Goal: Task Accomplishment & Management: Manage account settings

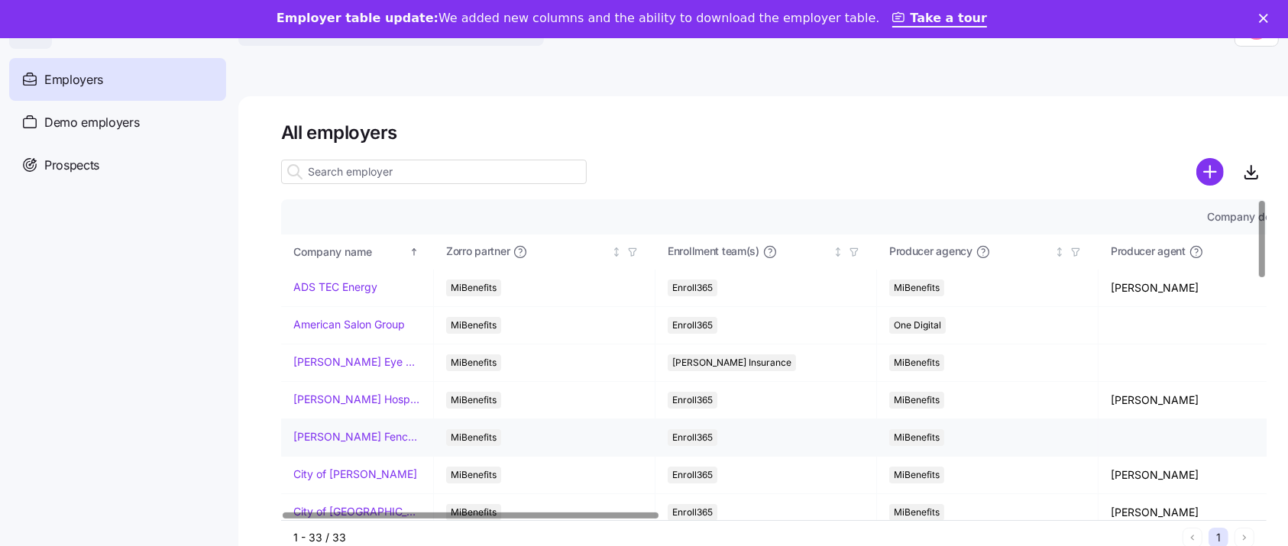
click at [368, 439] on link "[PERSON_NAME] Fence Company" at bounding box center [357, 436] width 128 height 15
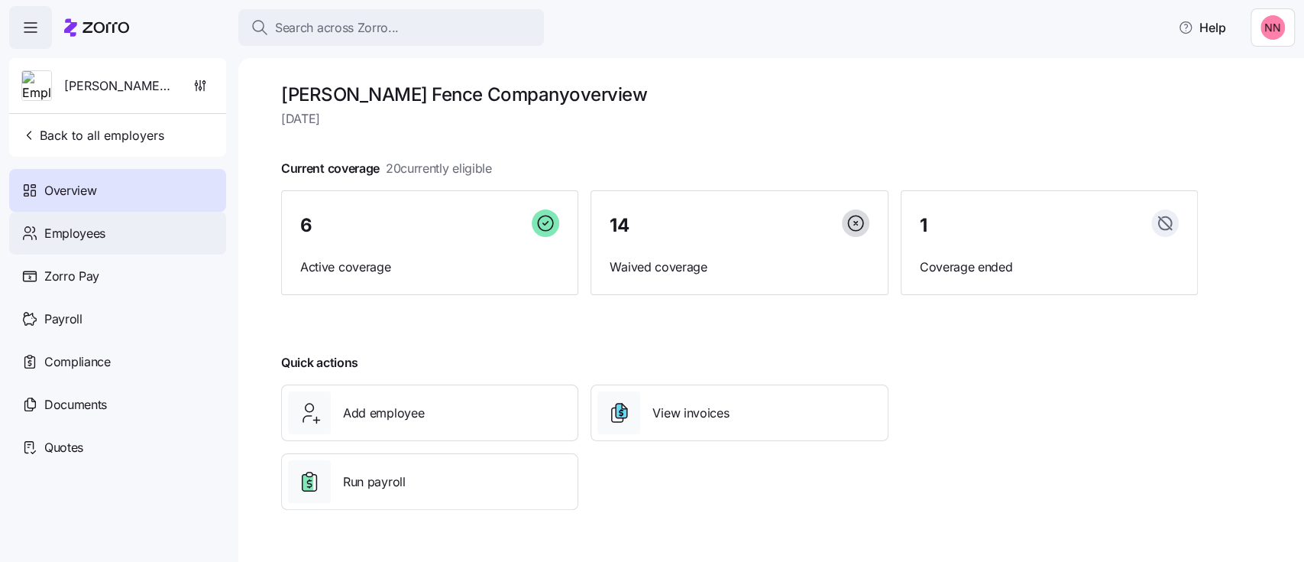
click at [108, 235] on div "Employees" at bounding box center [117, 233] width 217 height 43
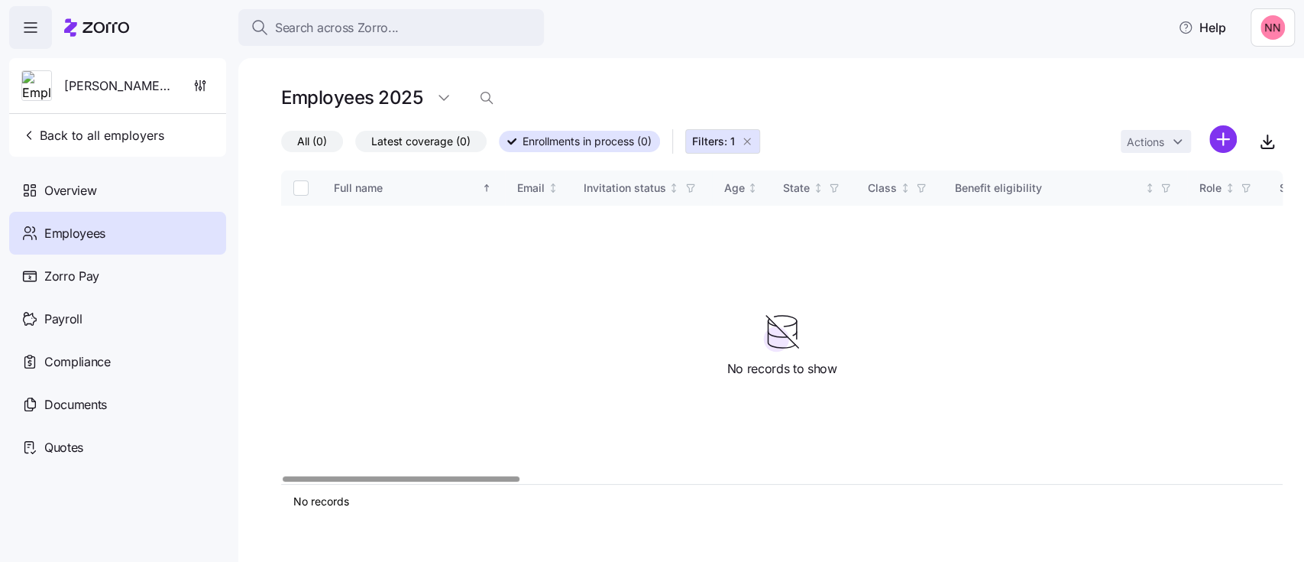
click at [749, 140] on icon "button" at bounding box center [747, 141] width 12 height 12
click at [485, 99] on icon "button" at bounding box center [486, 97] width 15 height 15
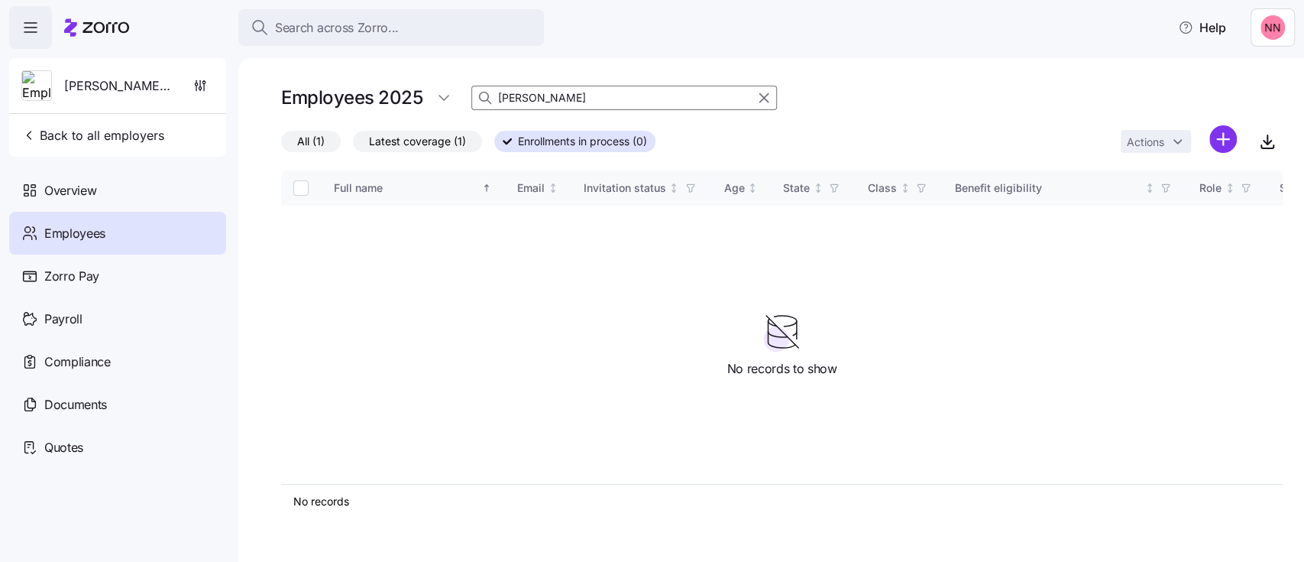
type input "harper"
click at [97, 239] on span "Employees" at bounding box center [74, 233] width 61 height 19
click at [105, 228] on div "Employees" at bounding box center [117, 233] width 217 height 43
click at [765, 95] on icon "button" at bounding box center [764, 98] width 8 height 8
click at [131, 230] on div "Employees" at bounding box center [117, 233] width 217 height 43
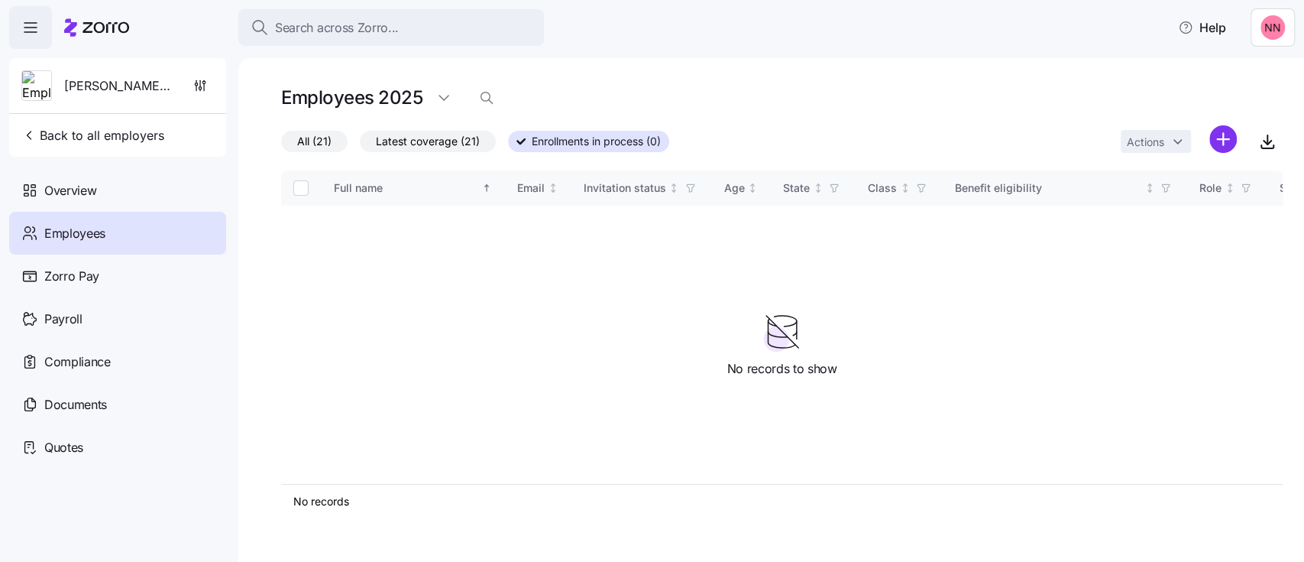
click at [131, 229] on div "Employees" at bounding box center [117, 233] width 217 height 43
click at [312, 150] on span "All (21)" at bounding box center [314, 141] width 34 height 20
click at [281, 145] on input "All (21)" at bounding box center [281, 145] width 0 height 0
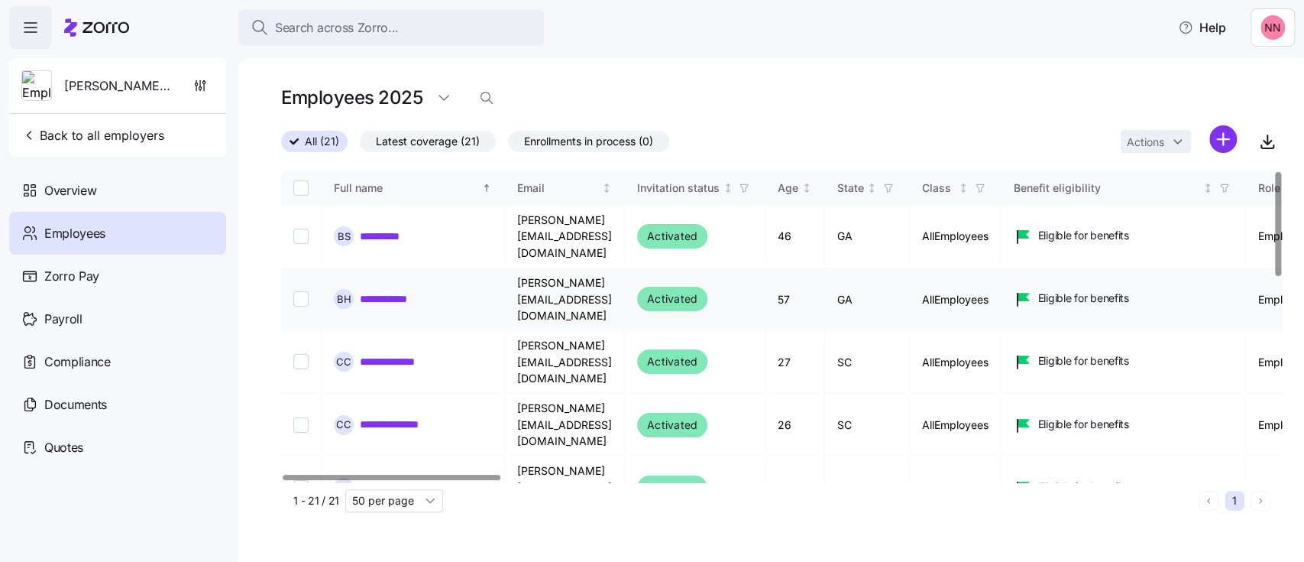
click at [403, 291] on link "**********" at bounding box center [392, 298] width 64 height 15
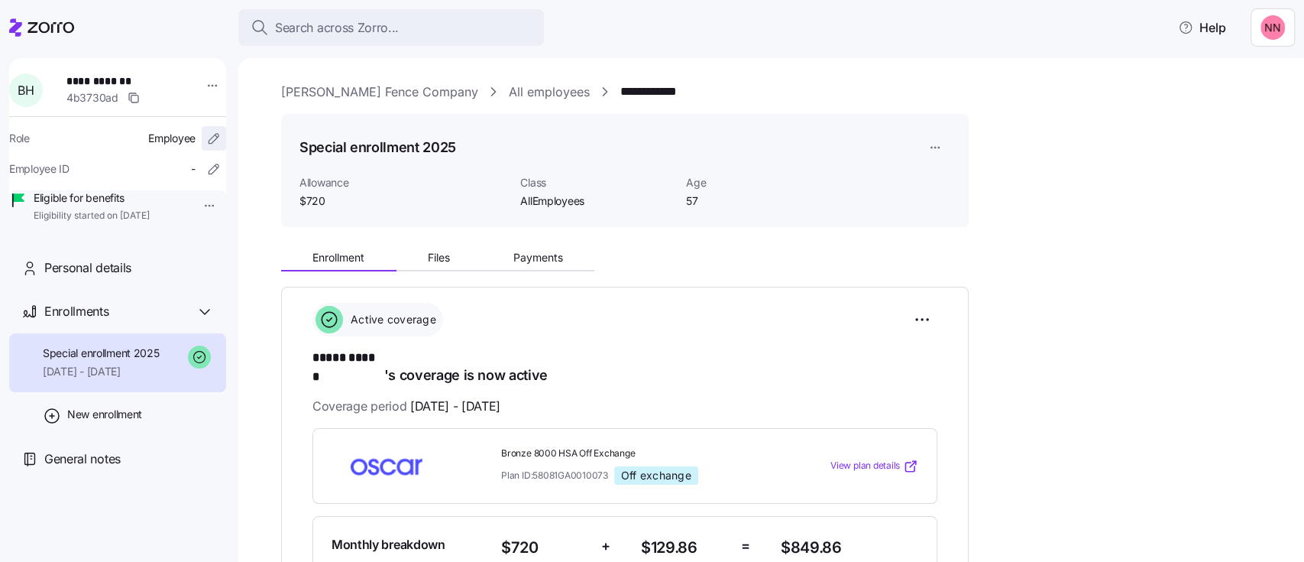
click at [206, 138] on icon "button" at bounding box center [213, 138] width 15 height 15
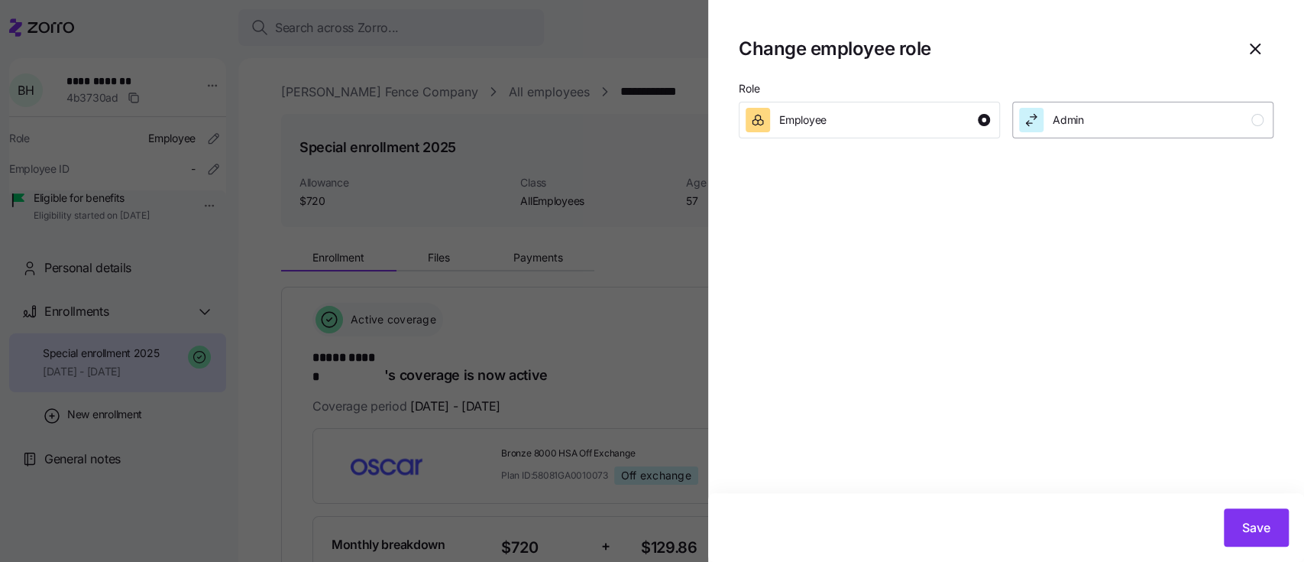
click at [1257, 119] on div "button" at bounding box center [1257, 120] width 12 height 12
click at [1265, 525] on span "Save" at bounding box center [1256, 527] width 28 height 18
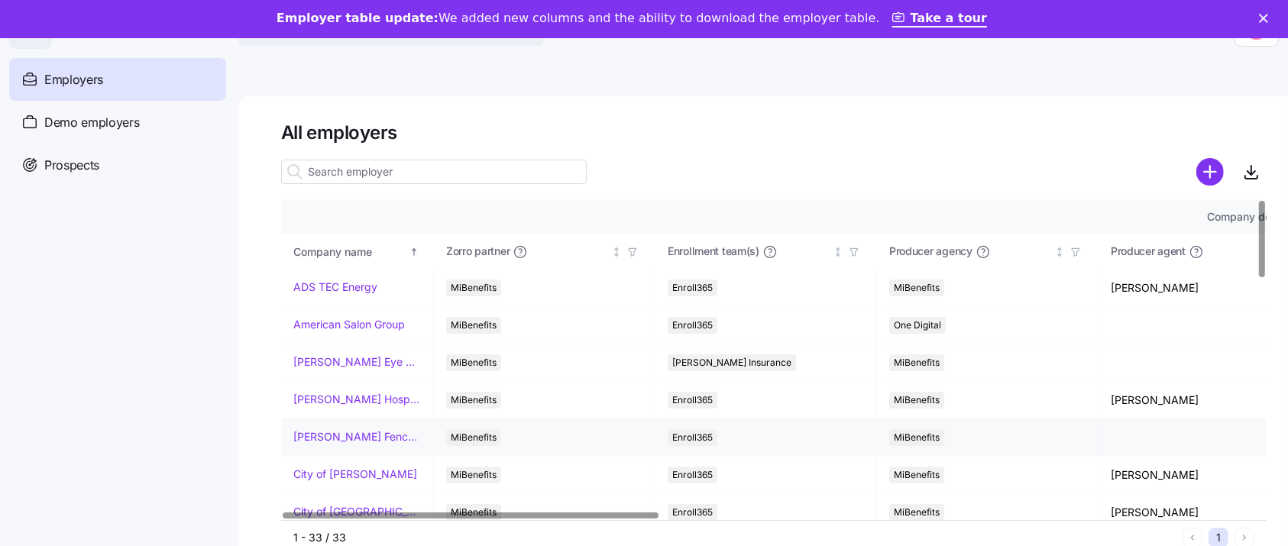
click at [350, 434] on link "[PERSON_NAME] Fence Company" at bounding box center [357, 436] width 128 height 15
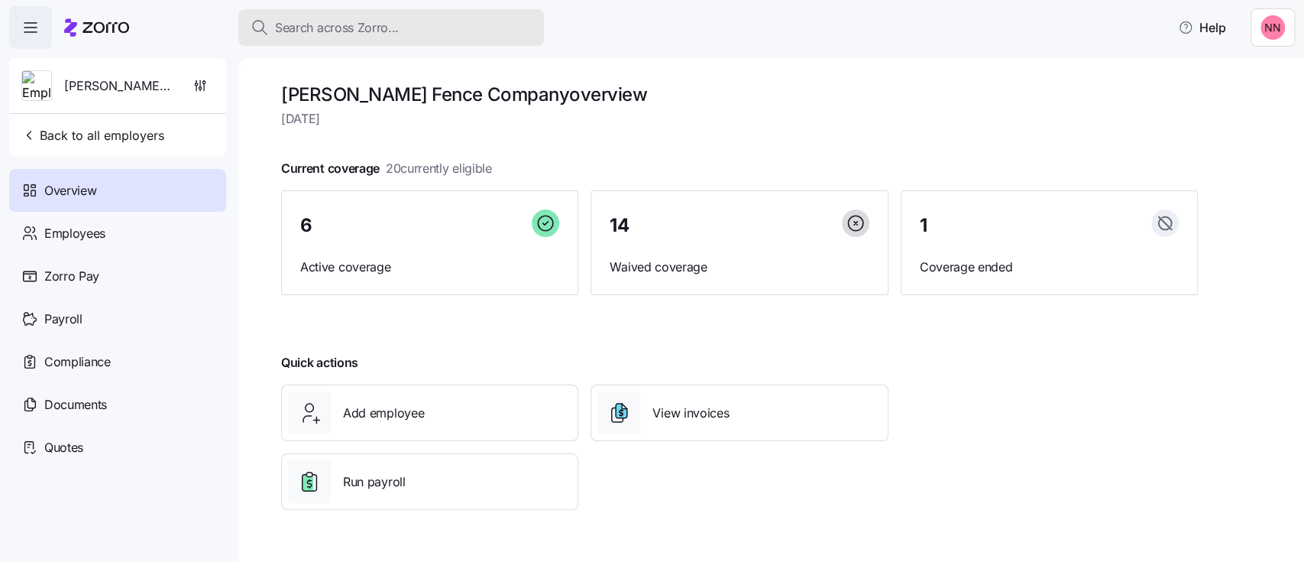
click at [387, 22] on span "Search across Zorro..." at bounding box center [337, 27] width 124 height 19
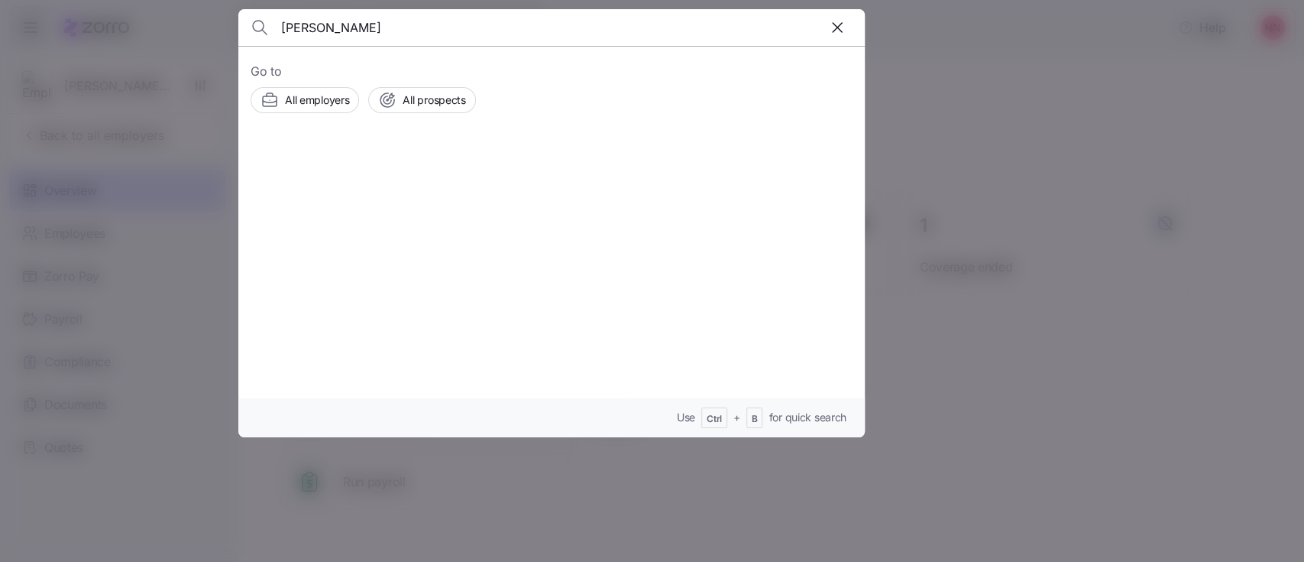
type input "hancock"
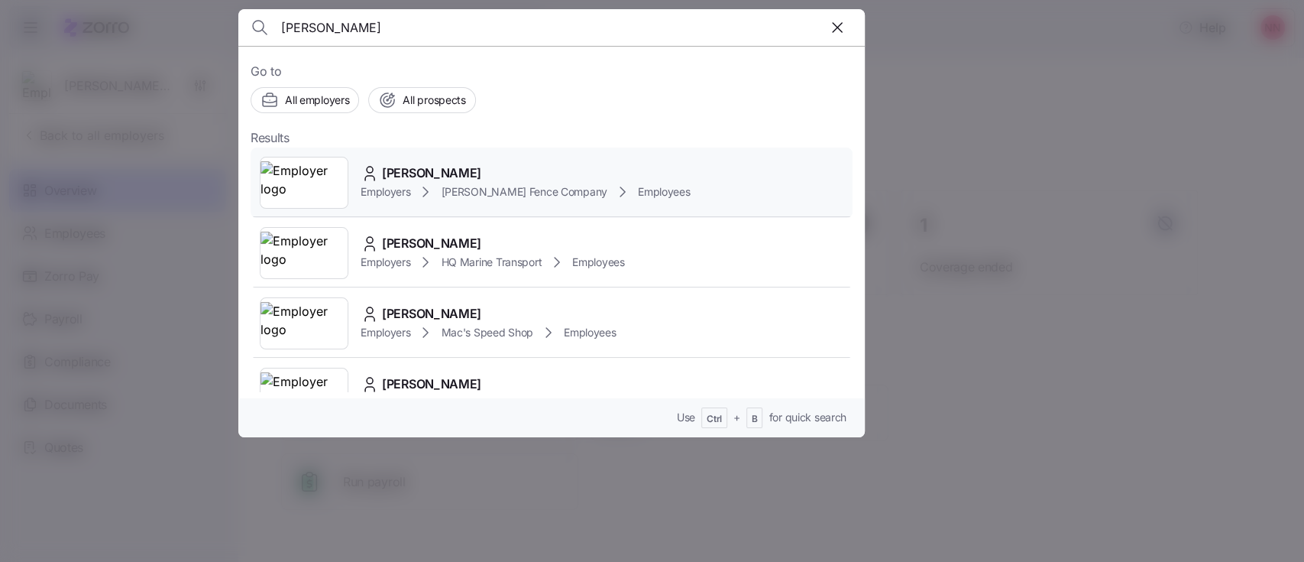
click at [387, 180] on span "Debi Hancock" at bounding box center [431, 172] width 99 height 19
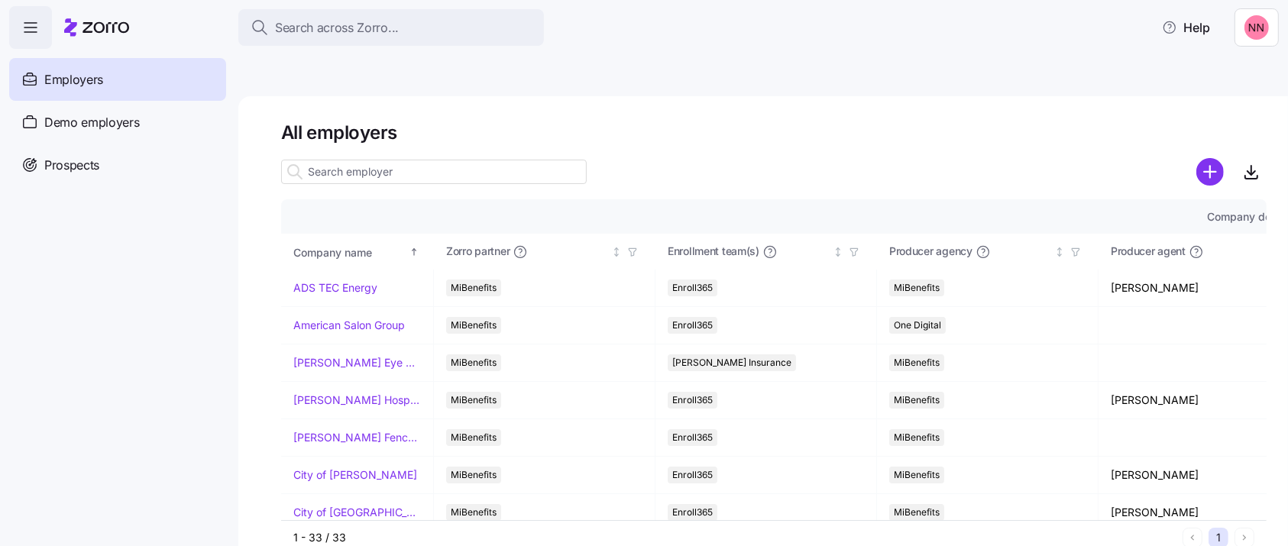
click at [430, 131] on h1 "All employers" at bounding box center [773, 133] width 985 height 24
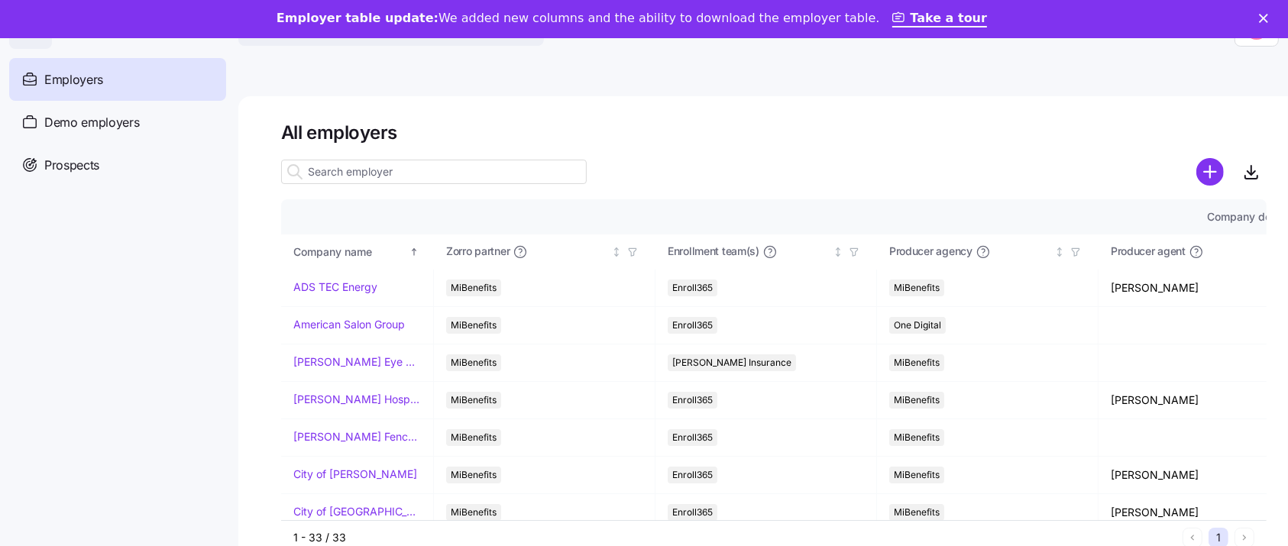
click at [400, 173] on input at bounding box center [434, 172] width 306 height 24
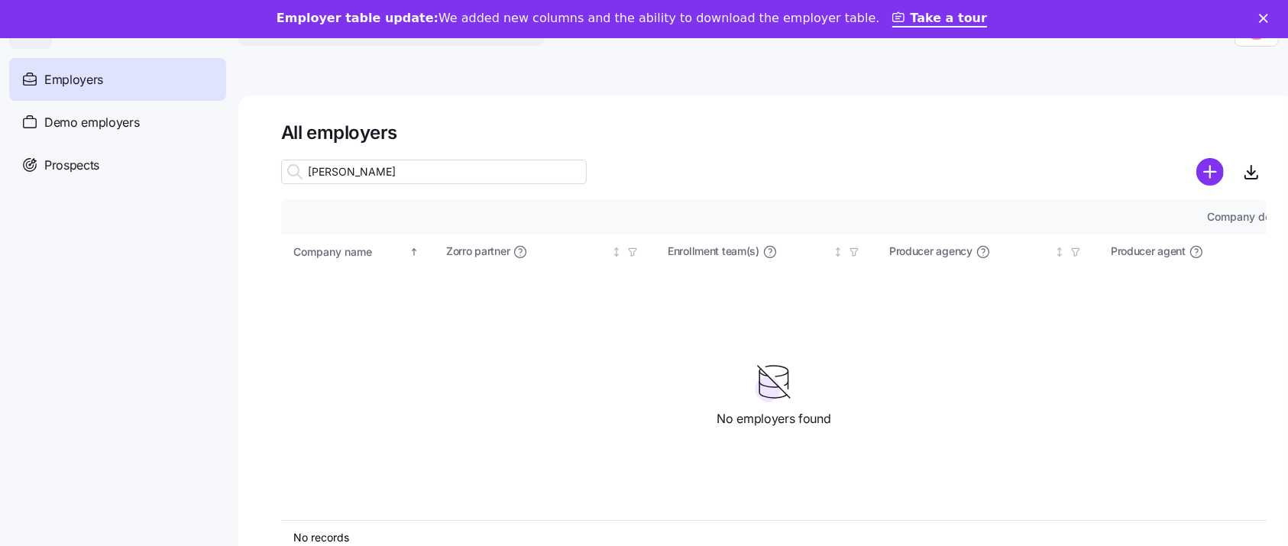
type input "hancock"
click at [121, 76] on div "Employers" at bounding box center [117, 79] width 217 height 43
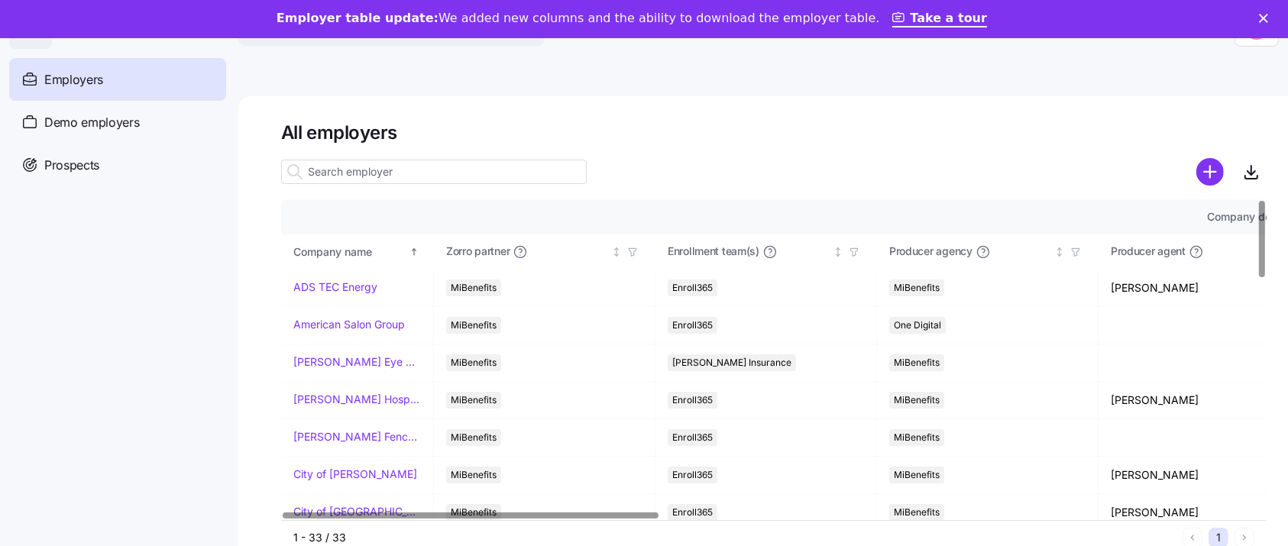
click at [401, 173] on input at bounding box center [434, 172] width 306 height 24
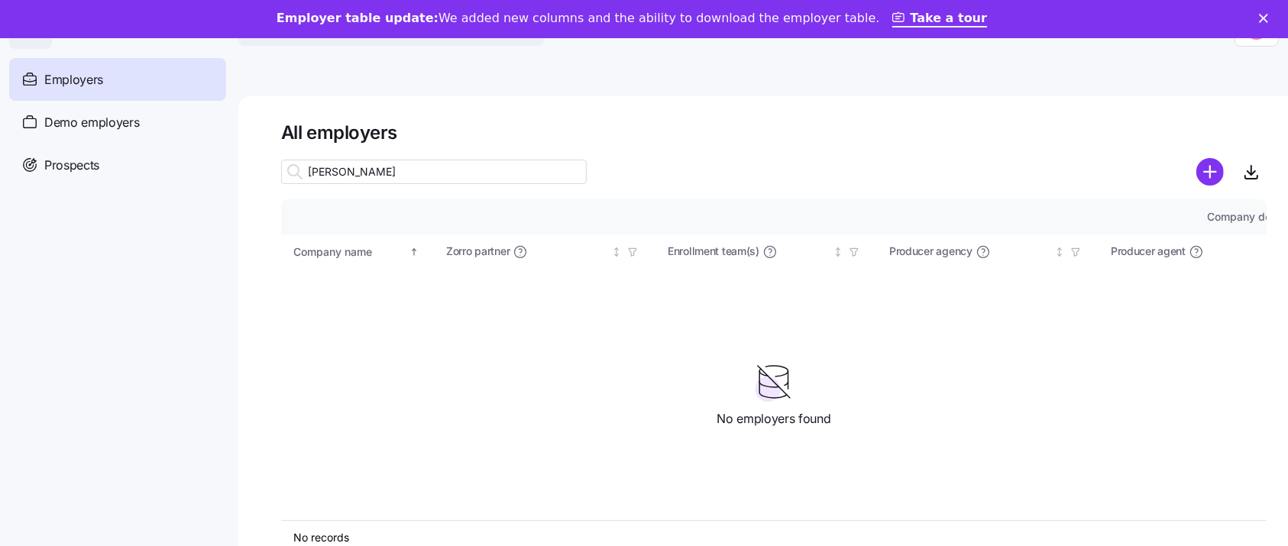
click at [401, 173] on input "harper" at bounding box center [434, 172] width 306 height 24
drag, startPoint x: 348, startPoint y: 166, endPoint x: 226, endPoint y: 167, distance: 121.5
click at [226, 167] on div "Search across Zorro... Help Employers Demo employers Prospects Demo prospects A…" at bounding box center [644, 306] width 1288 height 537
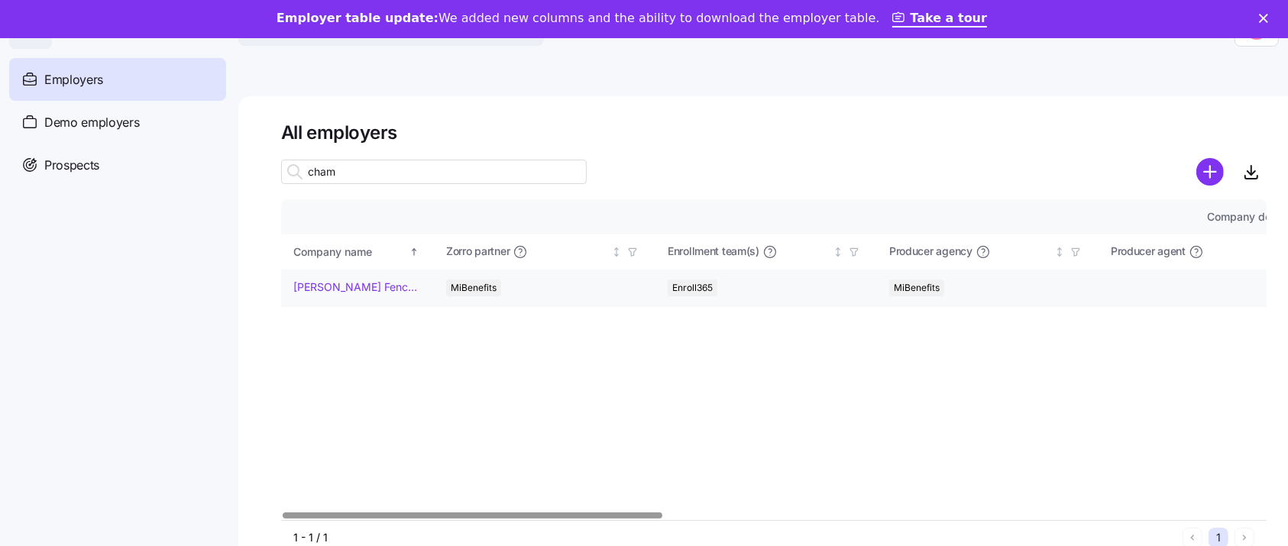
type input "cham"
click at [348, 283] on link "Chamblee Fence Company" at bounding box center [357, 287] width 128 height 15
click at [325, 291] on link "Chamblee Fence Company" at bounding box center [357, 287] width 128 height 15
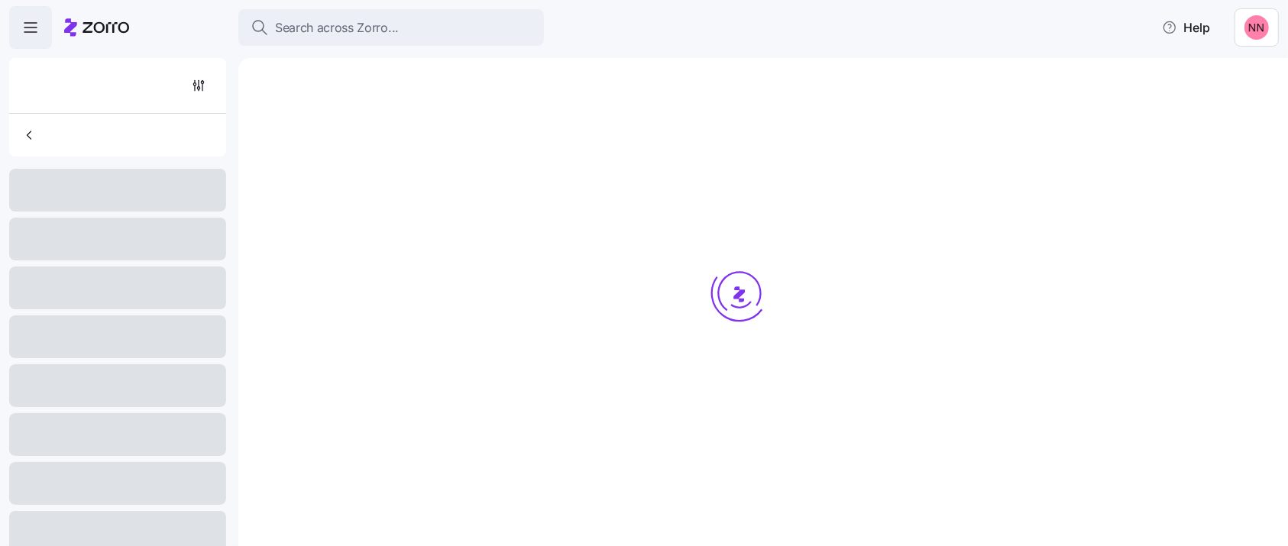
click at [342, 278] on div at bounding box center [739, 322] width 917 height 479
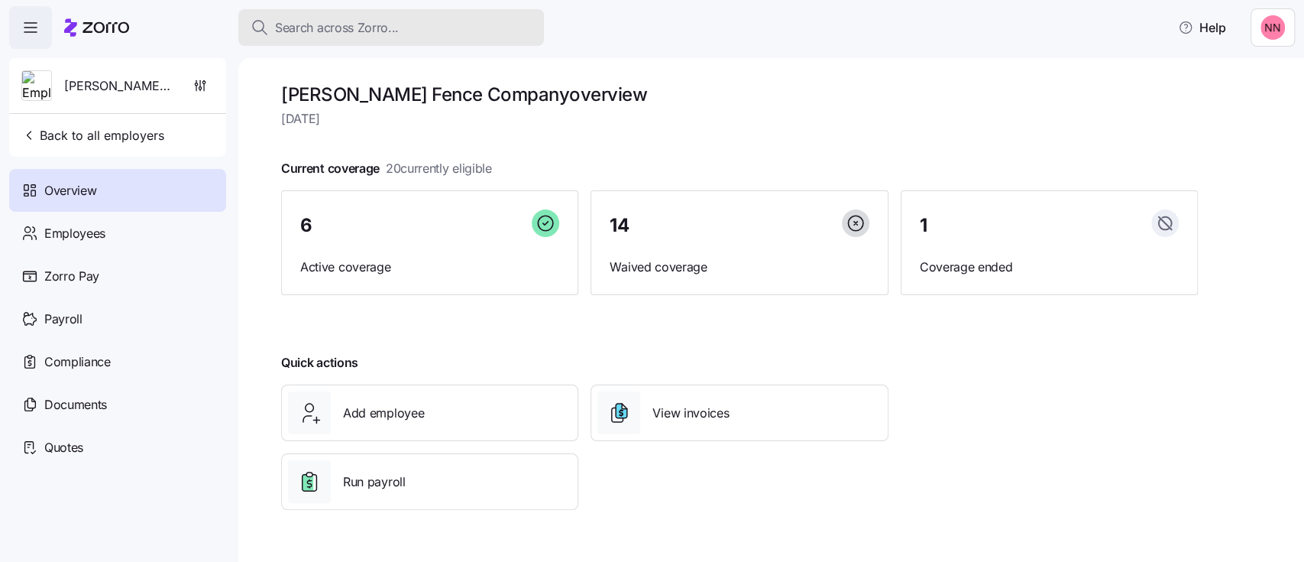
click at [399, 31] on div "Search across Zorro..." at bounding box center [391, 27] width 281 height 19
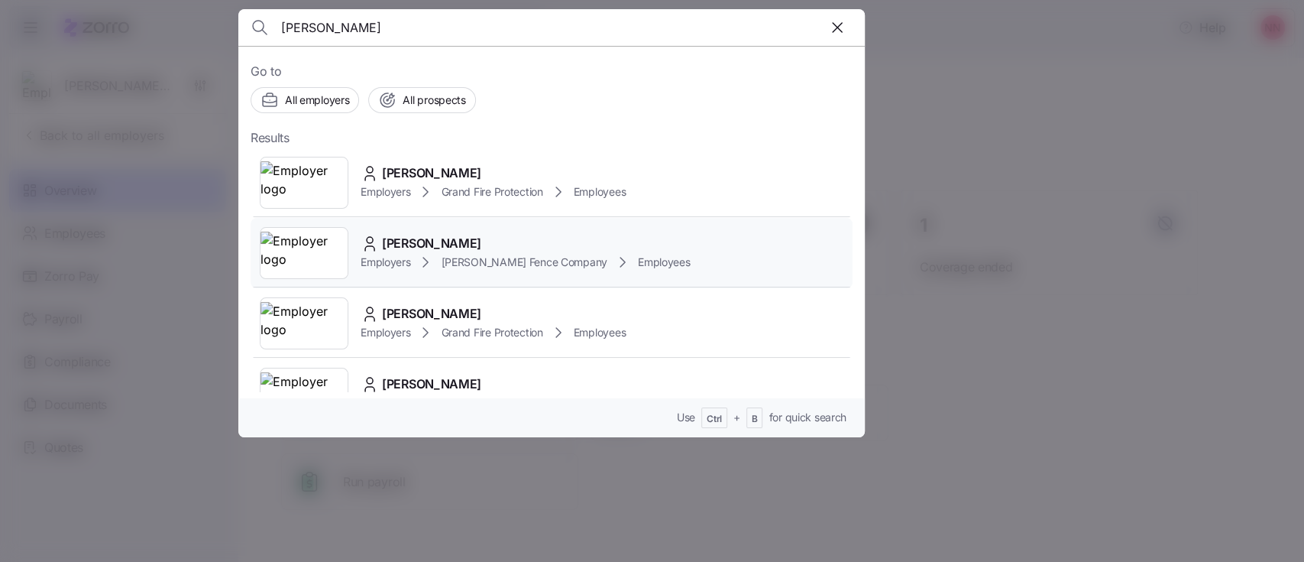
type input "harper"
click at [400, 237] on span "Brian Harper" at bounding box center [431, 243] width 99 height 19
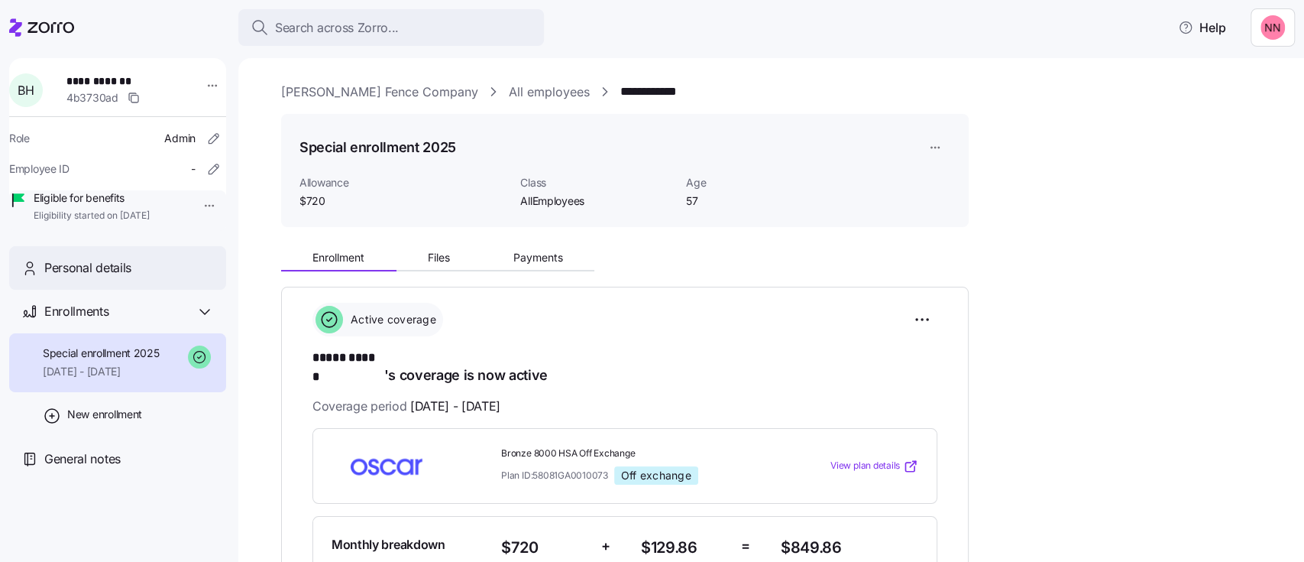
click at [112, 277] on span "Personal details" at bounding box center [87, 267] width 87 height 19
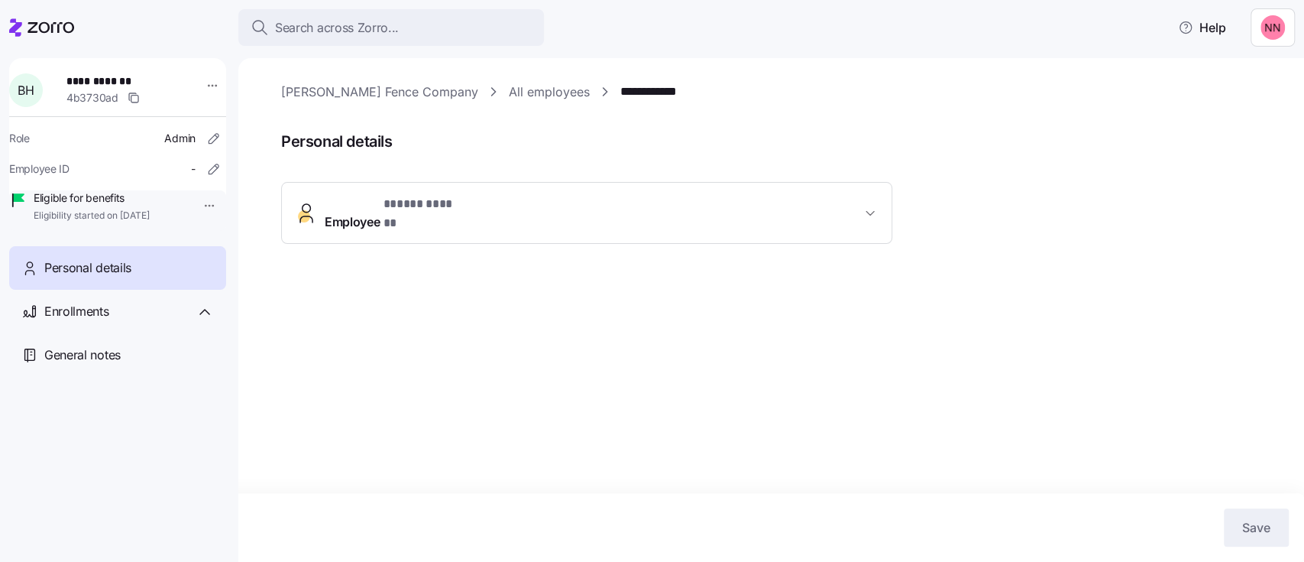
click at [495, 202] on span "Employee * ***** ****** *" at bounding box center [593, 213] width 536 height 37
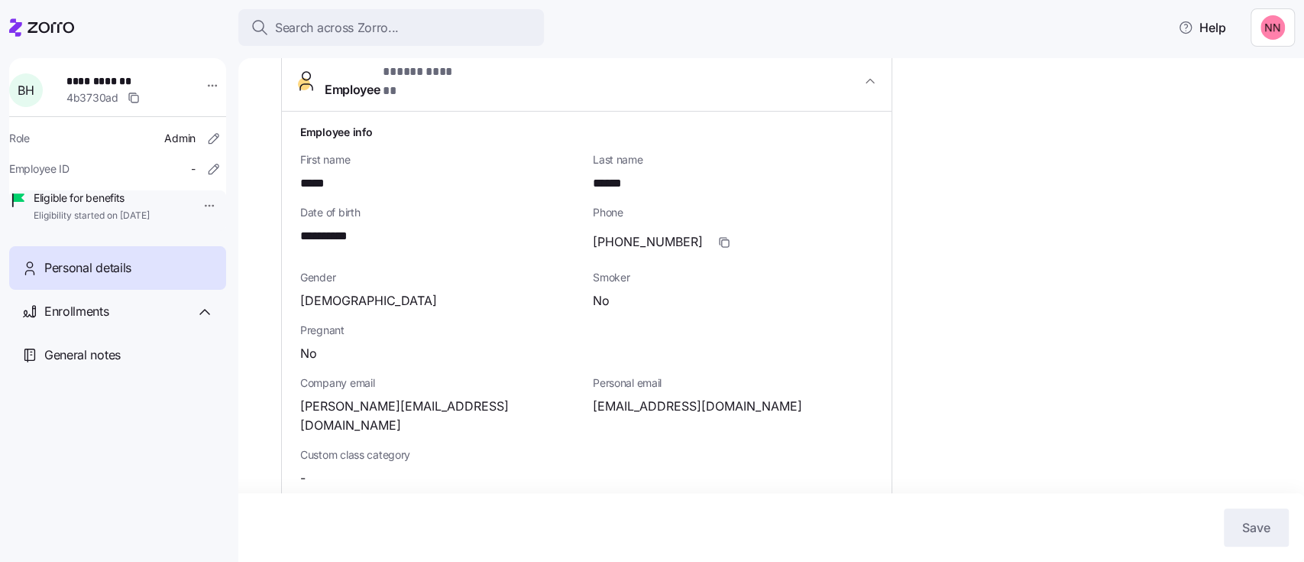
scroll to position [133, 0]
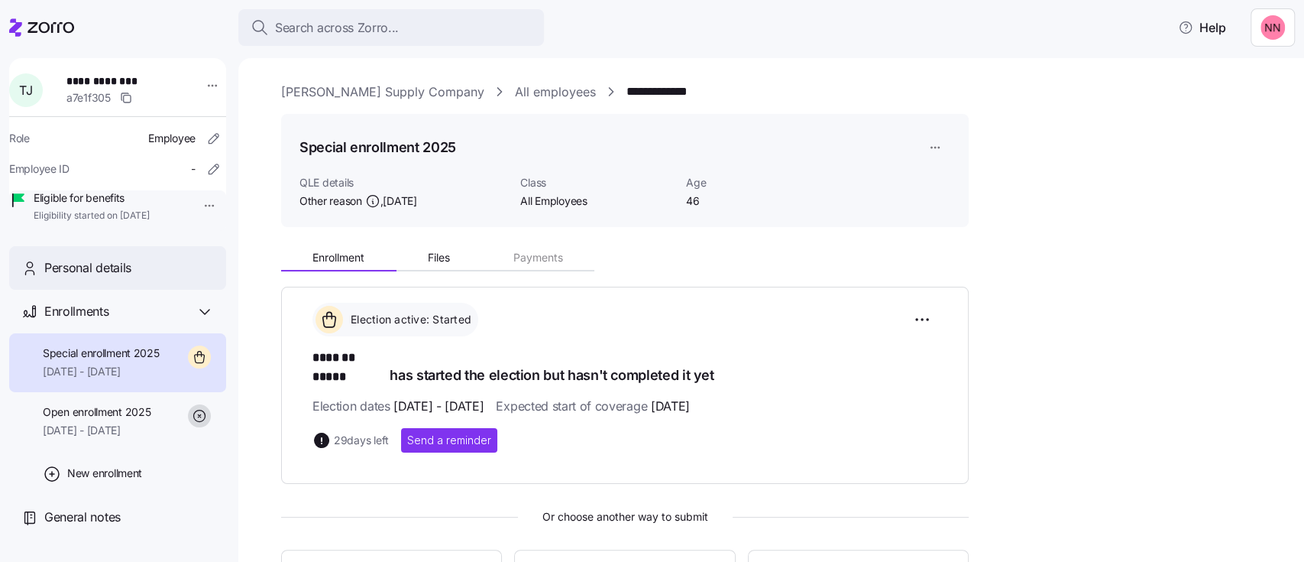
click at [171, 277] on div "Personal details" at bounding box center [129, 267] width 170 height 19
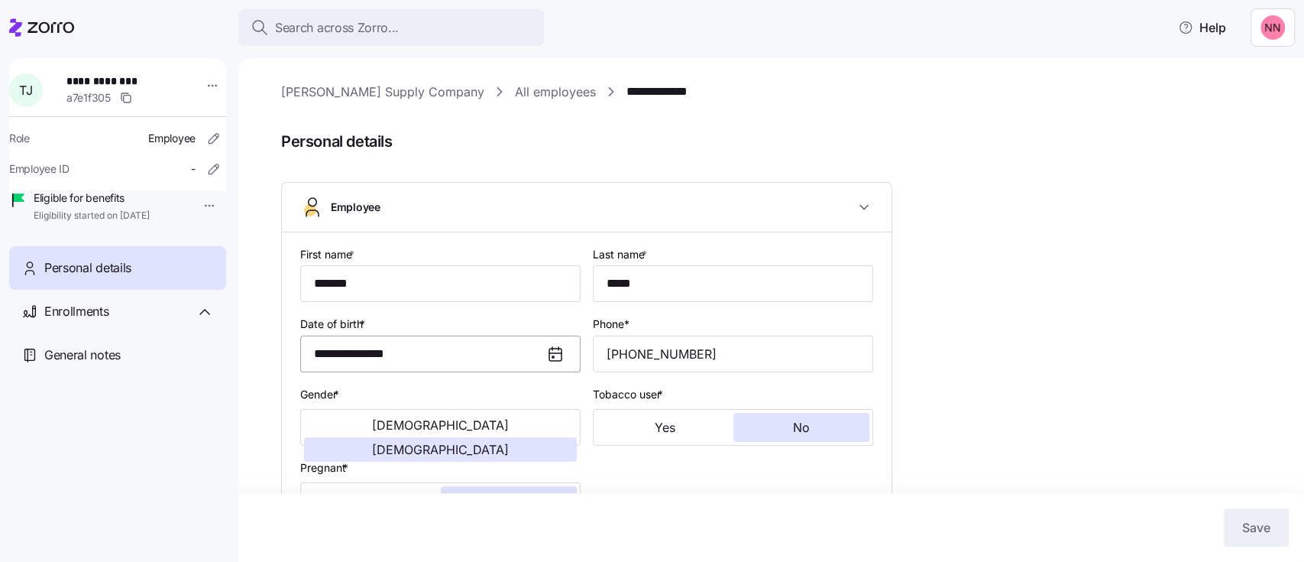
type input "All Employees"
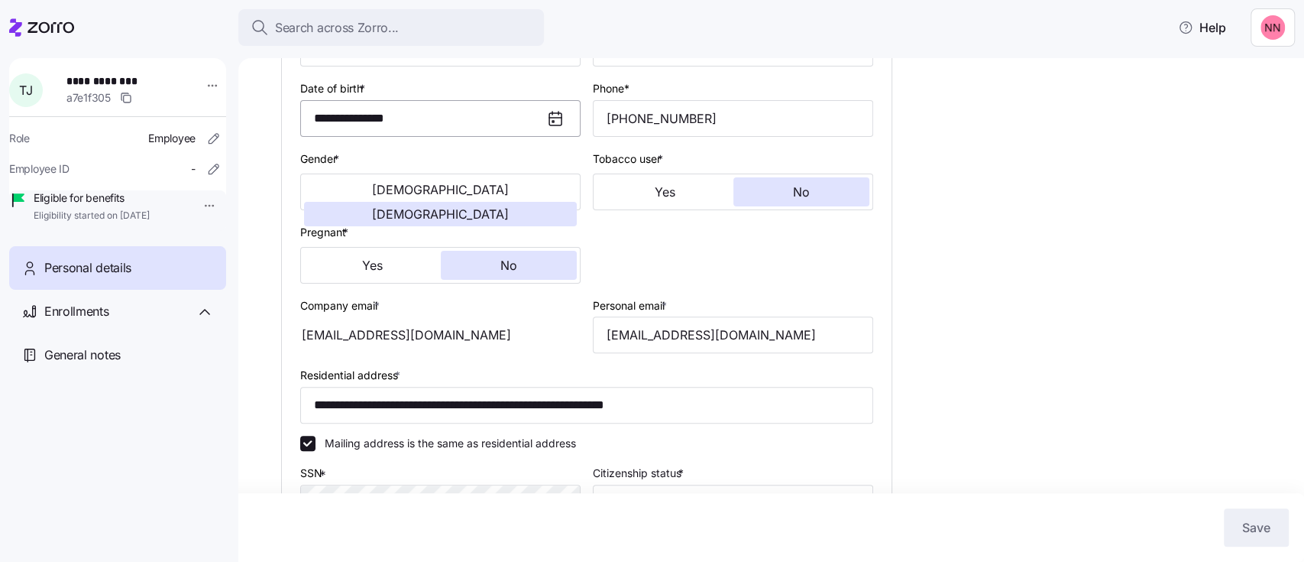
scroll to position [237, 0]
drag, startPoint x: 800, startPoint y: 338, endPoint x: 600, endPoint y: 329, distance: 200.3
click at [600, 329] on input "[EMAIL_ADDRESS][DOMAIN_NAME]" at bounding box center [733, 333] width 280 height 37
